Goal: Task Accomplishment & Management: Complete application form

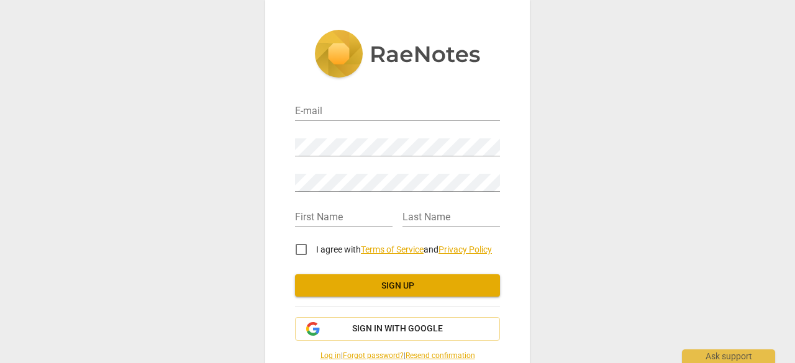
scroll to position [50, 0]
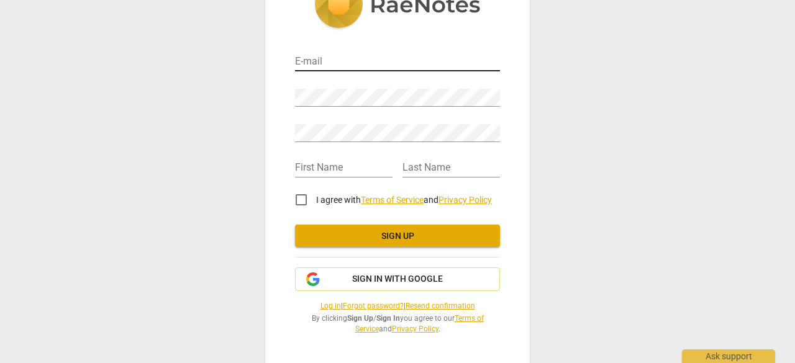
click at [342, 59] on input "email" at bounding box center [397, 62] width 205 height 18
type input "[EMAIL_ADDRESS][DOMAIN_NAME]"
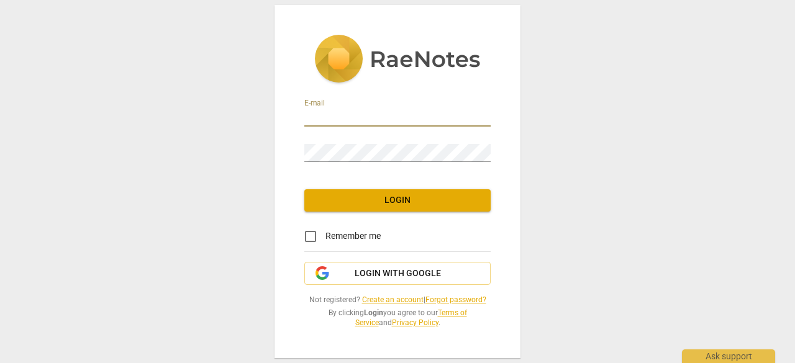
click at [383, 117] on input "email" at bounding box center [397, 118] width 186 height 18
type input "[EMAIL_ADDRESS][DOMAIN_NAME]"
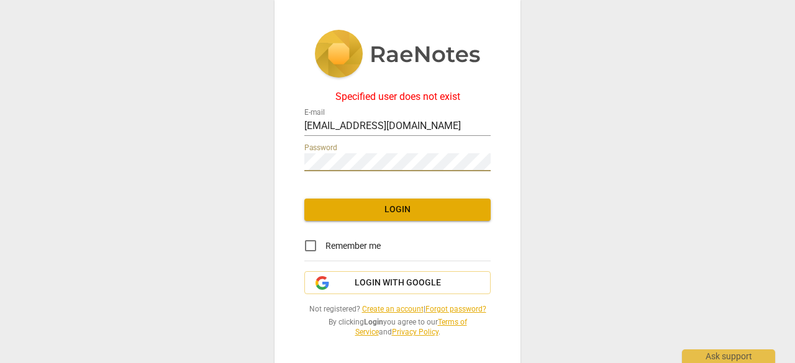
scroll to position [3, 0]
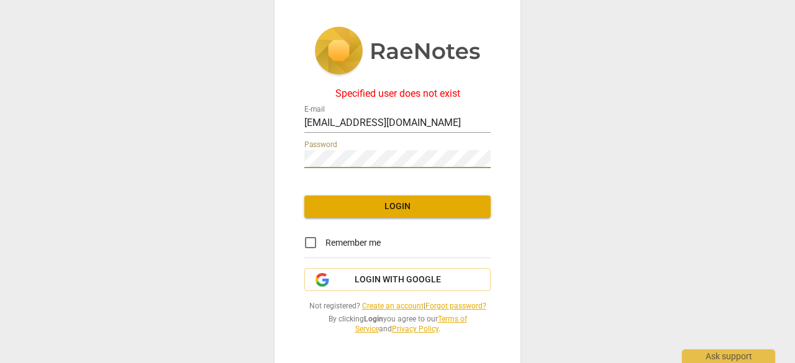
click at [394, 306] on link "Create an account" at bounding box center [392, 306] width 61 height 9
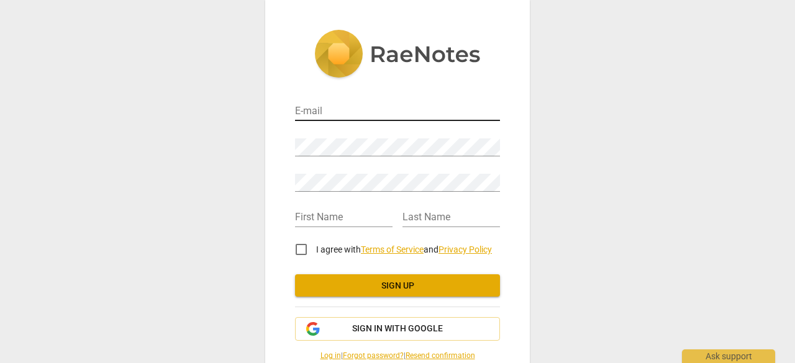
click at [368, 110] on input "email" at bounding box center [397, 112] width 205 height 18
type input "[EMAIL_ADDRESS][DOMAIN_NAME]"
click at [384, 161] on div "Retype Password" at bounding box center [397, 176] width 205 height 35
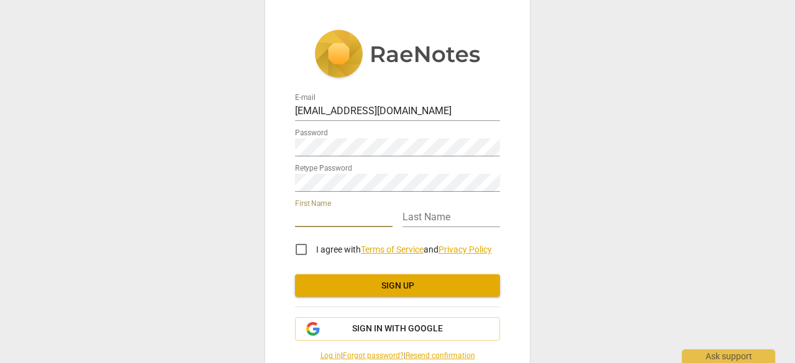
click at [313, 212] on input "text" at bounding box center [344, 218] width 98 height 18
type input "[PERSON_NAME]"
click at [424, 214] on input "text" at bounding box center [451, 218] width 98 height 18
type input "Bose"
click at [304, 250] on input "I agree with Terms of Service and Privacy Policy" at bounding box center [301, 250] width 30 height 30
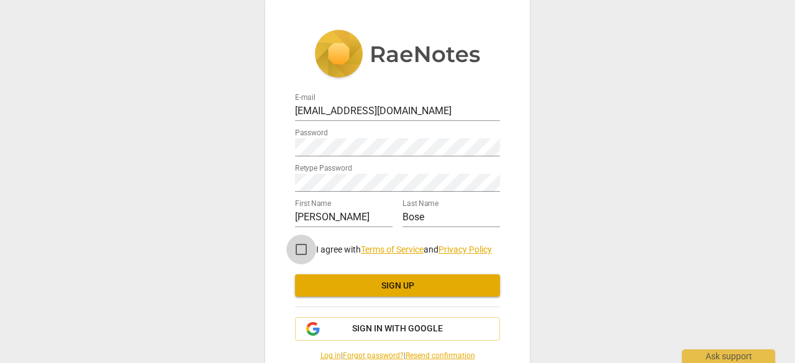
checkbox input "true"
click at [365, 283] on span "Sign up" at bounding box center [397, 286] width 185 height 12
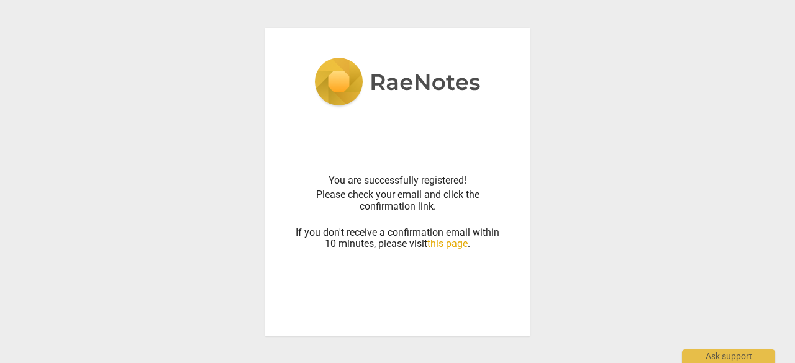
click at [460, 242] on link "this page" at bounding box center [447, 244] width 40 height 12
